Goal: Transaction & Acquisition: Purchase product/service

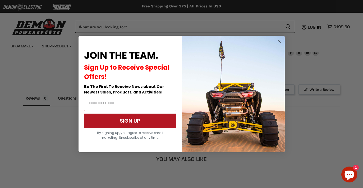
scroll to position [741, 0]
